Goal: Navigation & Orientation: Go to known website

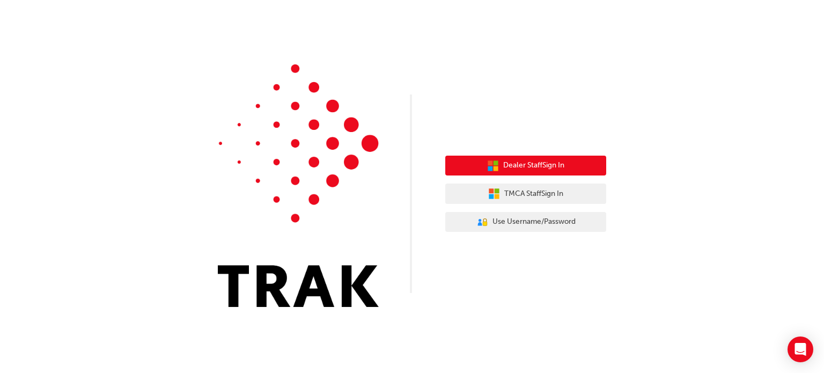
click at [575, 167] on button "Dealer Staff Sign In" at bounding box center [525, 166] width 161 height 20
